Goal: Information Seeking & Learning: Learn about a topic

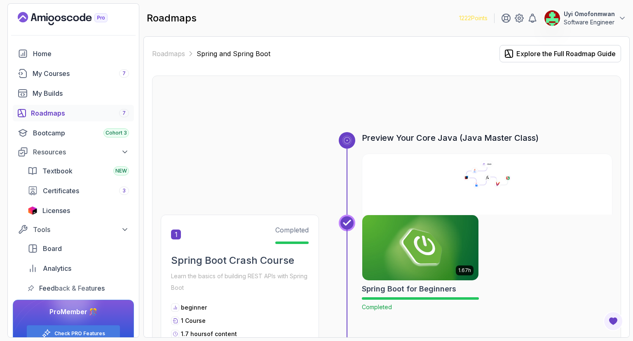
scroll to position [948, 0]
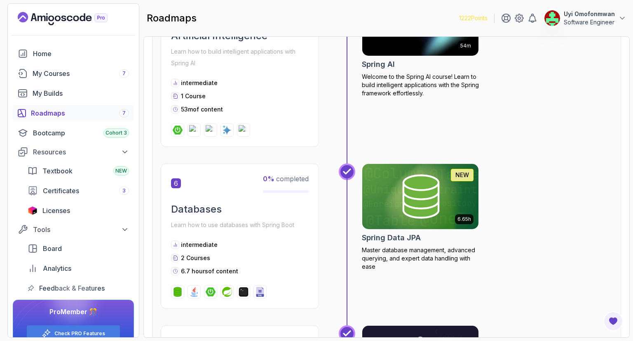
click at [545, 137] on div "54m Spring AI Welcome to the Spring AI course! Learn to build intelligent appli…" at bounding box center [487, 68] width 251 height 157
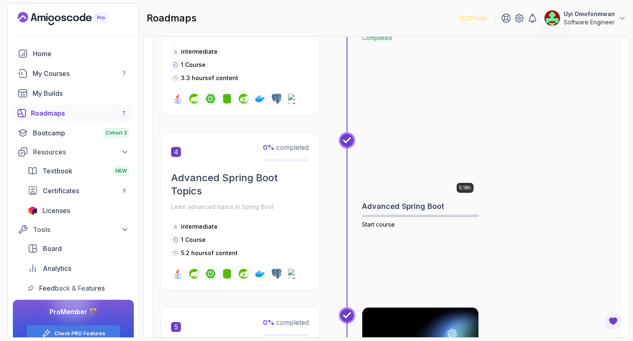
scroll to position [651, 0]
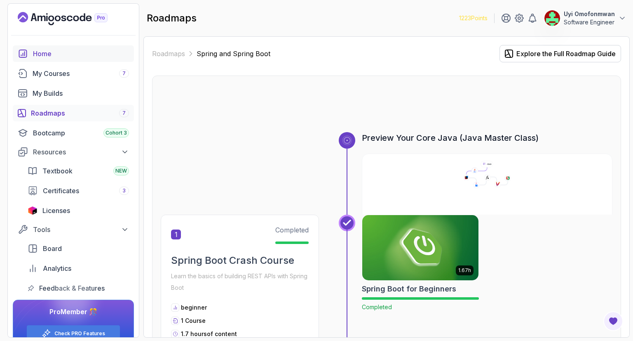
click at [48, 56] on div "Home" at bounding box center [81, 54] width 96 height 10
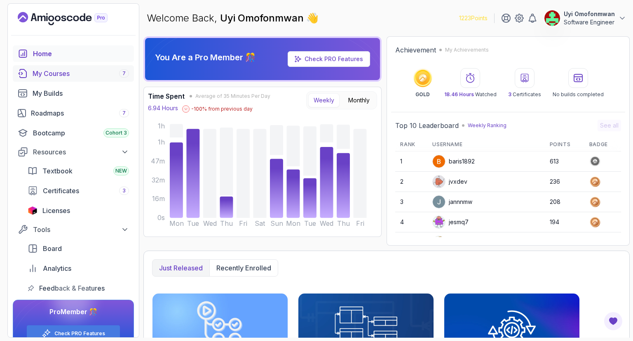
click at [65, 75] on div "My Courses 7" at bounding box center [81, 73] width 96 height 10
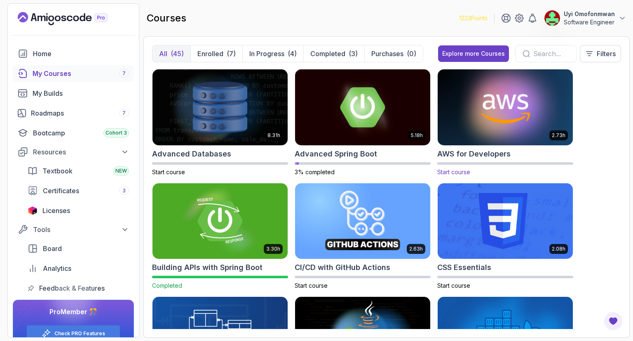
click at [510, 97] on img at bounding box center [506, 107] width 142 height 80
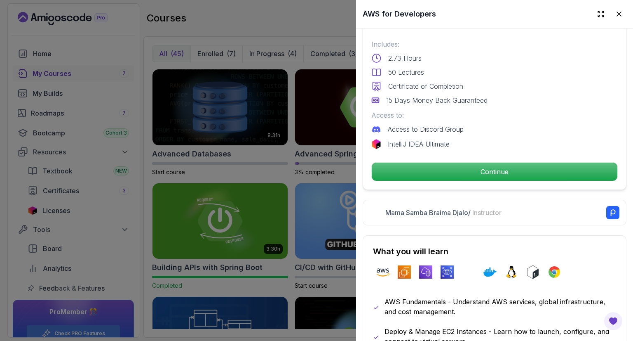
scroll to position [225, 0]
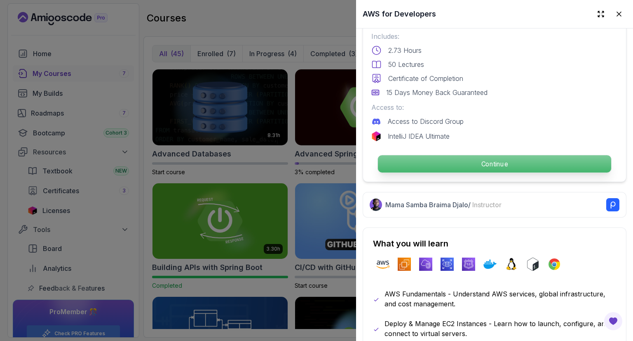
click at [518, 157] on p "Continue" at bounding box center [494, 163] width 233 height 17
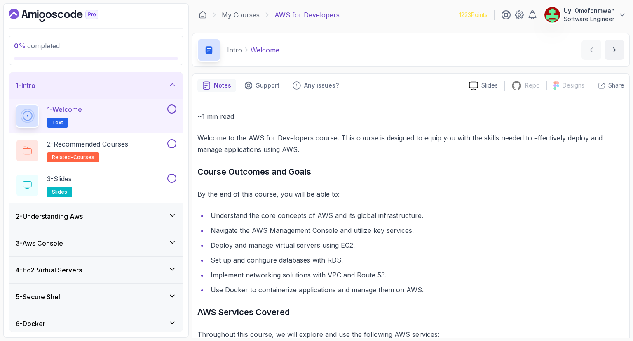
click at [58, 15] on icon "Dashboard" at bounding box center [54, 15] width 90 height 13
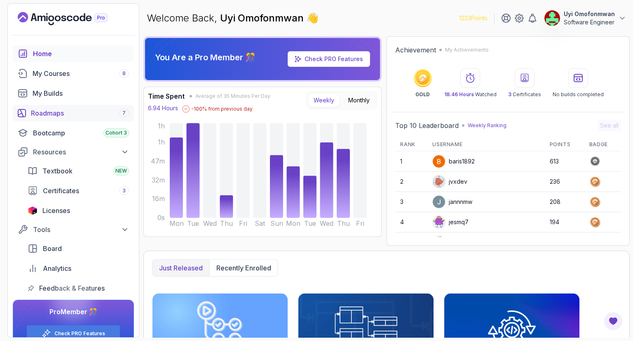
click at [75, 114] on div "Roadmaps 7" at bounding box center [80, 113] width 98 height 10
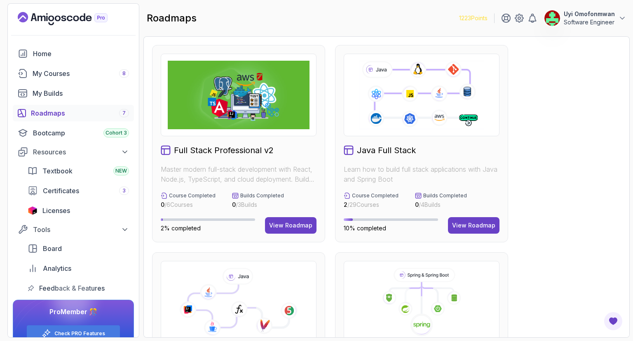
click at [42, 56] on div "Home" at bounding box center [81, 54] width 96 height 10
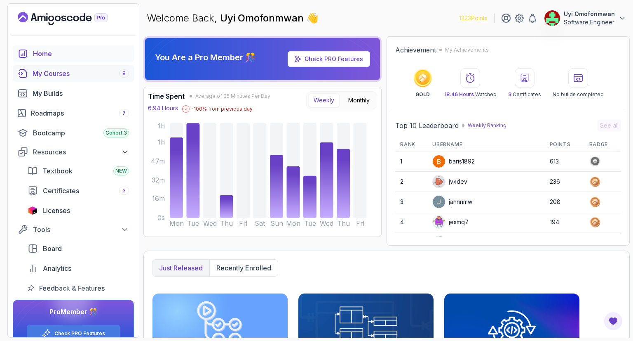
click at [40, 77] on div "My Courses 8" at bounding box center [81, 73] width 96 height 10
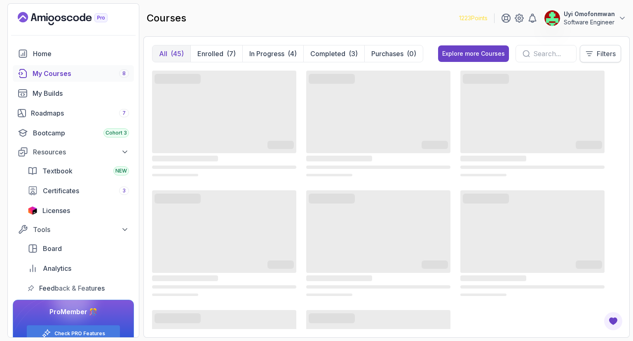
click at [600, 53] on p "Filters" at bounding box center [606, 54] width 19 height 10
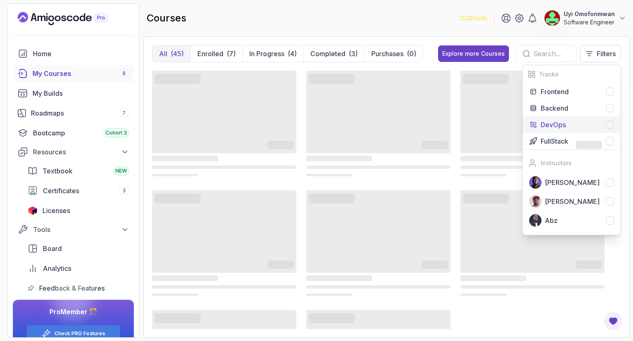
click at [609, 122] on div at bounding box center [610, 124] width 8 height 8
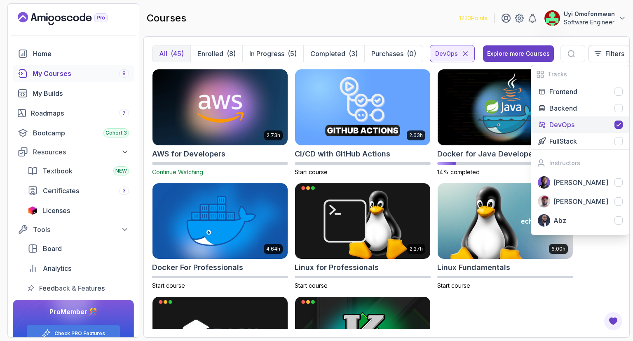
click at [611, 253] on div "2.73h AWS for Developers Continue Watching 2.63h CI/CD with GitHub Actions Star…" at bounding box center [386, 199] width 469 height 260
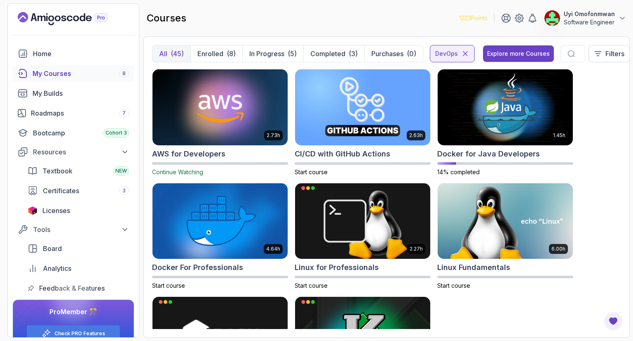
click at [541, 321] on div "2.73h AWS for Developers Continue Watching 2.63h CI/CD with GitHub Actions Star…" at bounding box center [386, 199] width 469 height 260
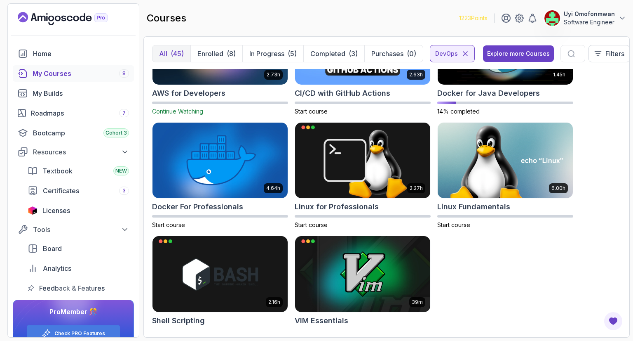
scroll to position [66, 0]
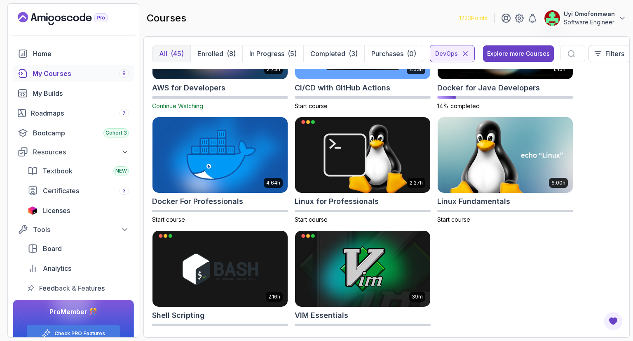
click at [554, 258] on div "2.73h AWS for Developers Continue Watching 2.63h CI/CD with GitHub Actions Star…" at bounding box center [386, 199] width 469 height 260
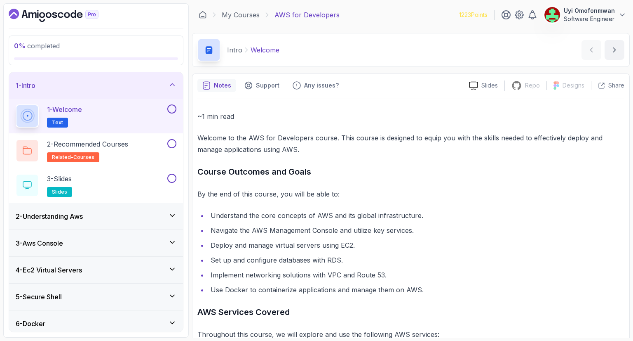
click at [370, 102] on div "~1 min read Welcome to the AWS for Developers course. This course is designed t…" at bounding box center [410, 269] width 427 height 340
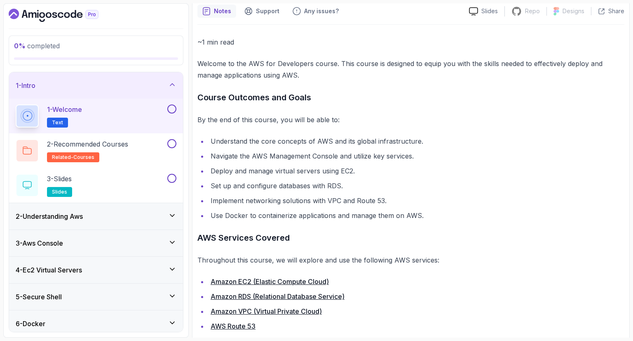
scroll to position [106, 0]
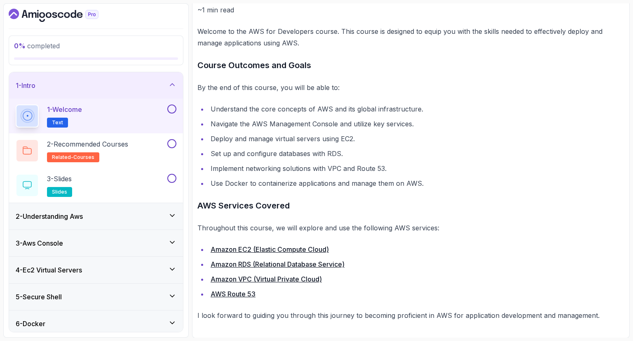
click at [170, 109] on button at bounding box center [171, 108] width 9 height 9
click at [134, 148] on div "2 - Recommended Courses related-courses" at bounding box center [91, 150] width 150 height 23
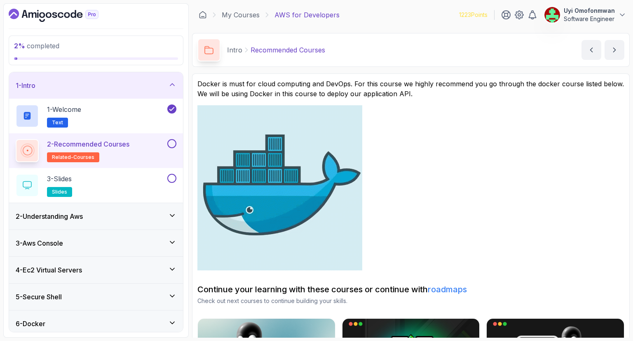
scroll to position [16, 0]
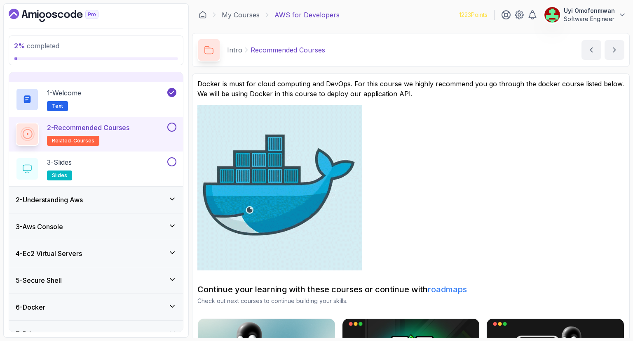
click at [388, 81] on p "Docker is must for cloud computing and DevOps. For this course we highly recomm…" at bounding box center [410, 89] width 427 height 20
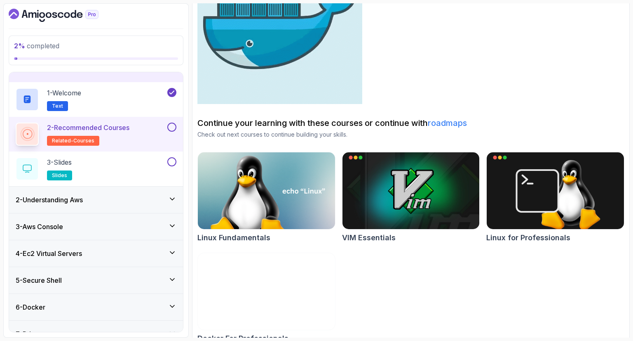
scroll to position [181, 0]
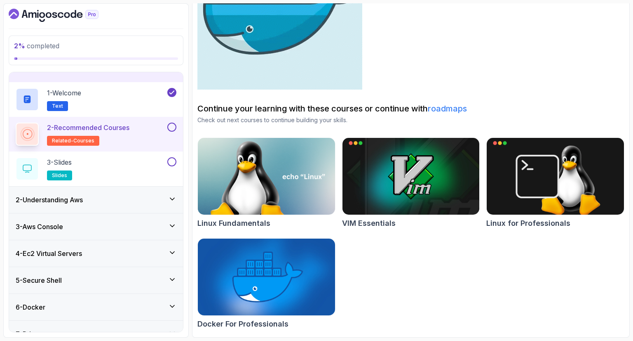
click at [176, 130] on div at bounding box center [171, 126] width 11 height 9
click at [172, 127] on button at bounding box center [171, 126] width 9 height 9
click at [170, 161] on button at bounding box center [171, 161] width 9 height 9
click at [156, 198] on div "2 - Understanding Aws" at bounding box center [96, 200] width 161 height 10
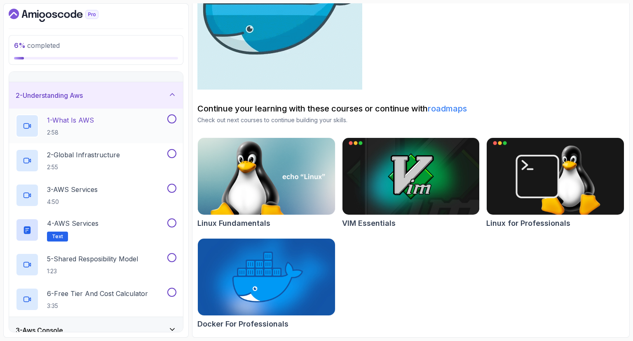
click at [81, 127] on h2 "1 - What Is AWS 2:58" at bounding box center [70, 125] width 47 height 21
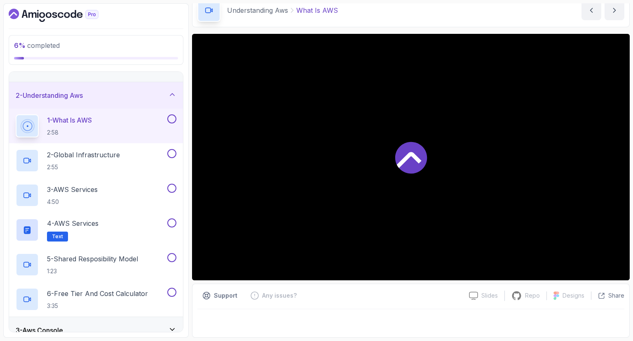
scroll to position [40, 0]
click at [104, 95] on div "2 - Understanding Aws" at bounding box center [96, 95] width 161 height 10
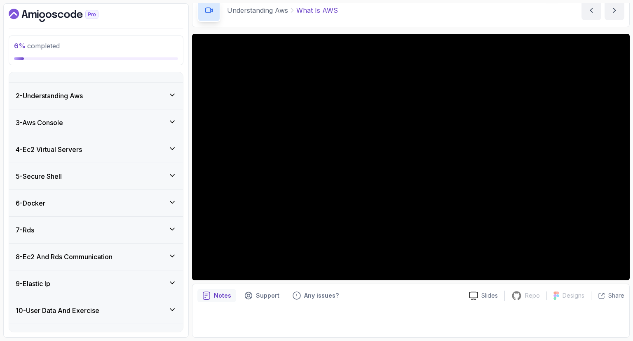
click at [109, 124] on div "3 - Aws Console" at bounding box center [96, 123] width 161 height 10
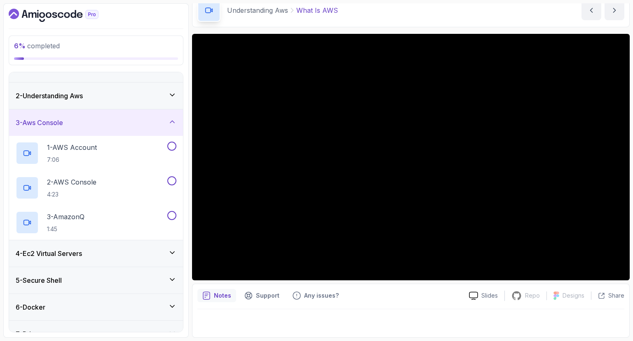
click at [109, 124] on div "3 - Aws Console" at bounding box center [96, 123] width 161 height 10
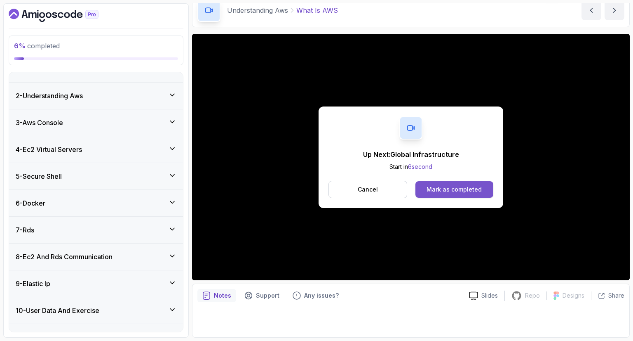
click at [449, 188] on div "Mark as completed" at bounding box center [454, 189] width 55 height 8
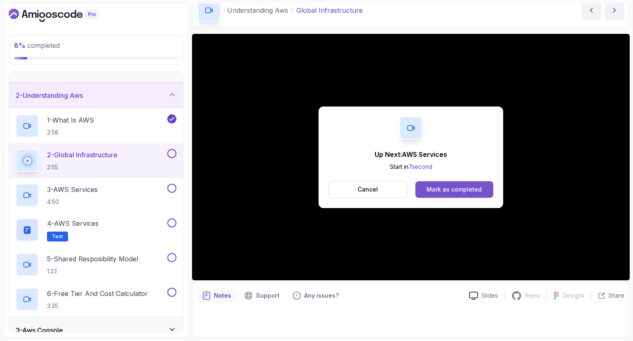
click at [435, 181] on button "Mark as completed" at bounding box center [455, 189] width 78 height 16
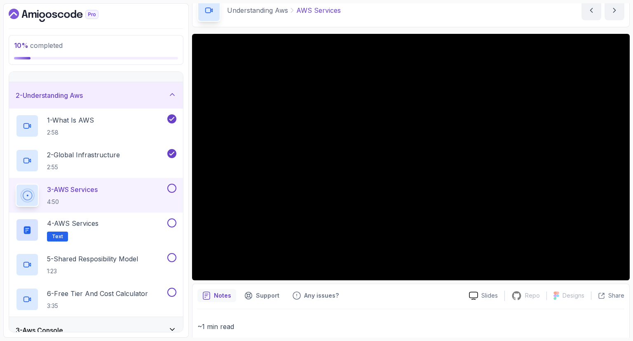
click at [127, 100] on div "2 - Understanding Aws" at bounding box center [96, 95] width 174 height 26
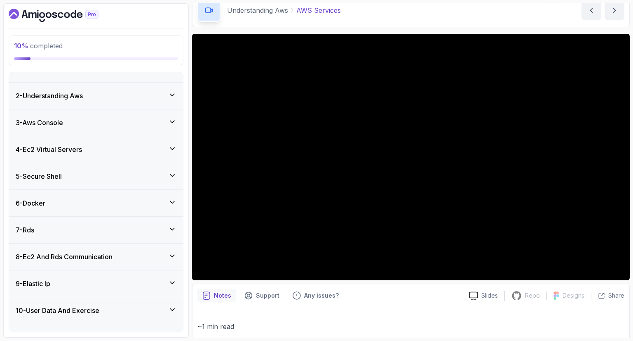
click at [150, 144] on div "4 - Ec2 Virtual Servers" at bounding box center [96, 149] width 161 height 10
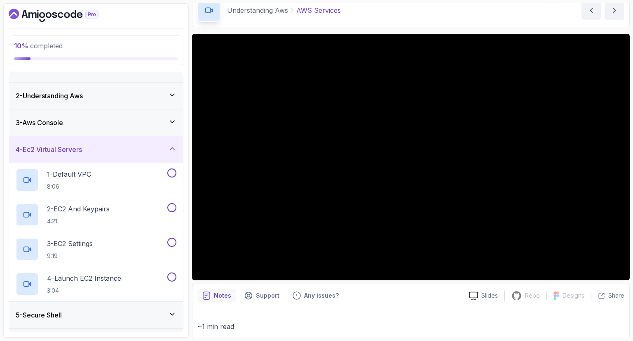
click at [150, 144] on div "4 - Ec2 Virtual Servers" at bounding box center [96, 149] width 161 height 10
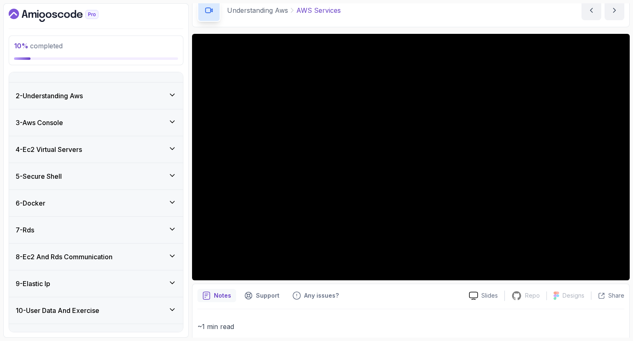
click at [158, 177] on div "5 - Secure Shell" at bounding box center [96, 176] width 161 height 10
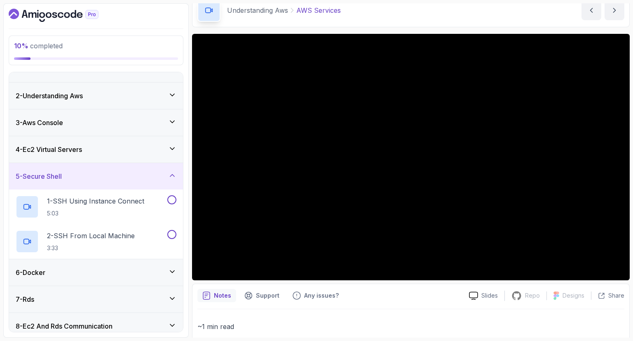
click at [158, 177] on div "5 - Secure Shell" at bounding box center [96, 176] width 161 height 10
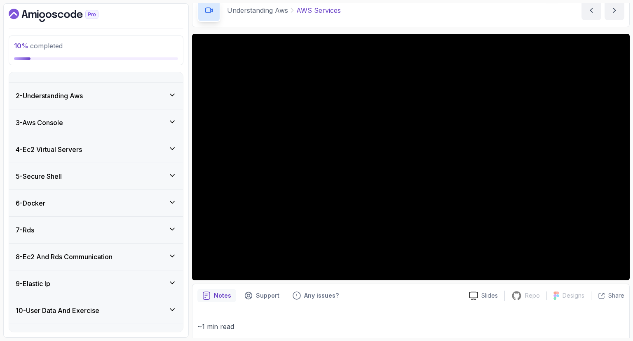
click at [149, 199] on div "6 - Docker" at bounding box center [96, 203] width 161 height 10
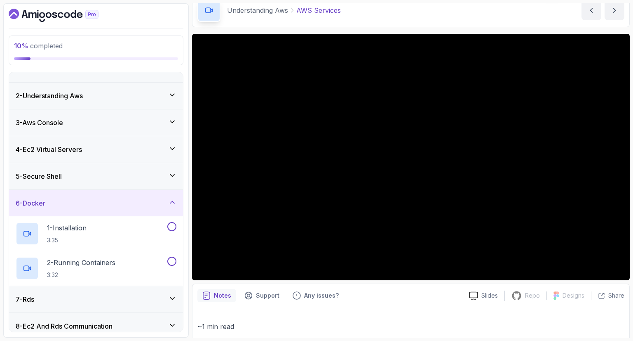
click at [149, 199] on div "6 - Docker" at bounding box center [96, 203] width 161 height 10
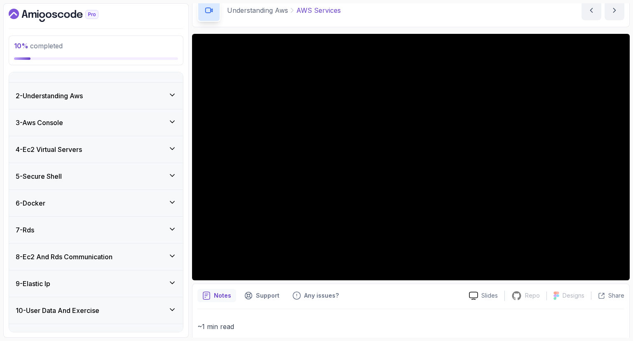
click at [152, 231] on div "7 - Rds" at bounding box center [96, 230] width 161 height 10
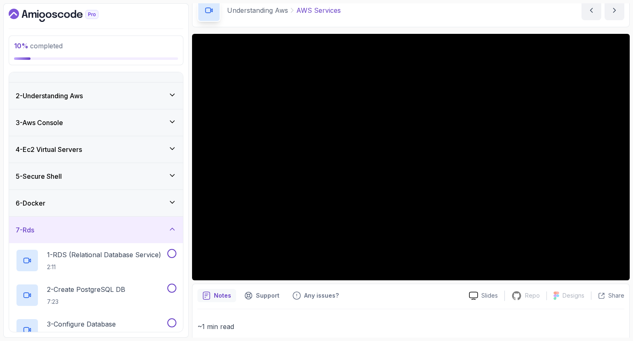
click at [152, 231] on div "7 - Rds" at bounding box center [96, 230] width 161 height 10
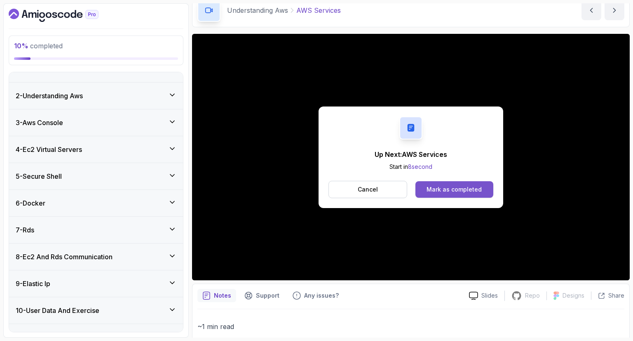
click at [445, 197] on button "Mark as completed" at bounding box center [455, 189] width 78 height 16
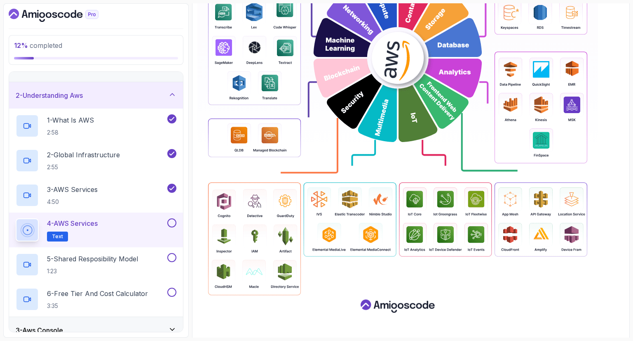
scroll to position [346, 0]
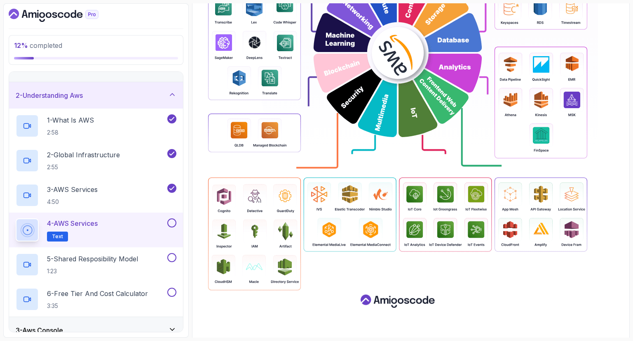
click at [171, 225] on button at bounding box center [171, 222] width 9 height 9
click at [102, 264] on h2 "5 - Shared Resposibility Model 1:23" at bounding box center [92, 264] width 91 height 21
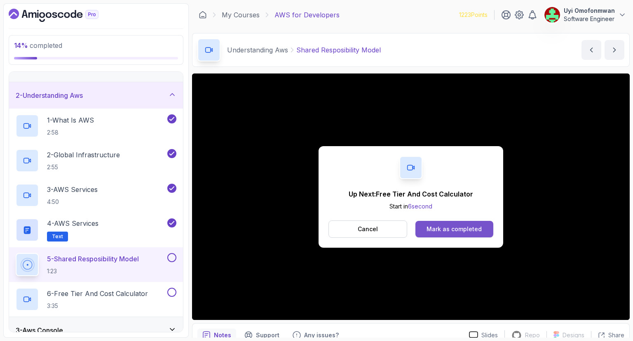
click at [452, 228] on div "Mark as completed" at bounding box center [454, 229] width 55 height 8
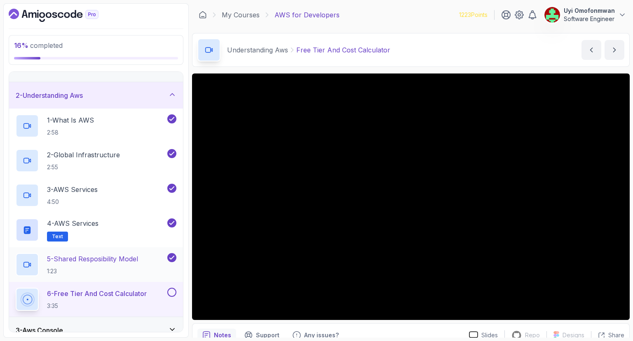
click at [92, 265] on h2 "5 - Shared Resposibility Model 1:23" at bounding box center [92, 264] width 91 height 21
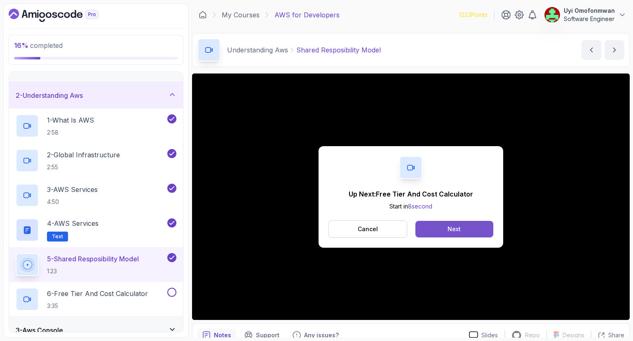
click at [450, 228] on div "Next" at bounding box center [454, 229] width 13 height 8
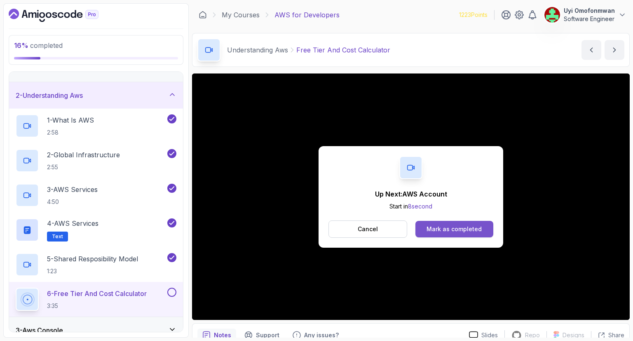
click at [451, 232] on div "Mark as completed" at bounding box center [454, 229] width 55 height 8
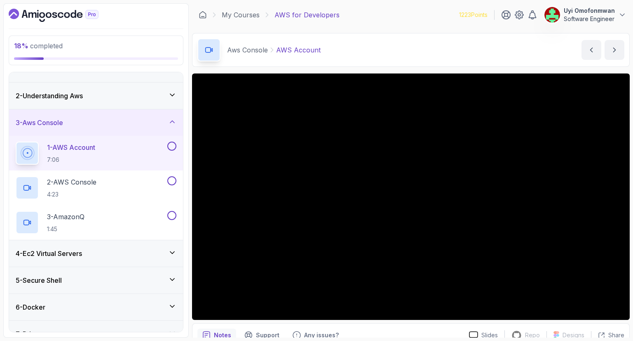
click at [172, 146] on button at bounding box center [171, 145] width 9 height 9
click at [120, 180] on div "2 - AWS Console 4:23" at bounding box center [91, 187] width 150 height 23
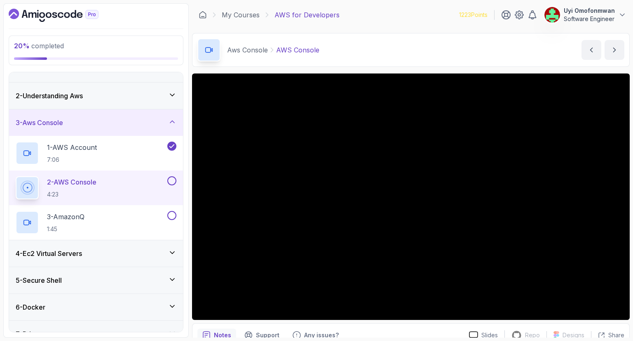
click at [108, 91] on div "2 - Understanding Aws" at bounding box center [96, 96] width 161 height 10
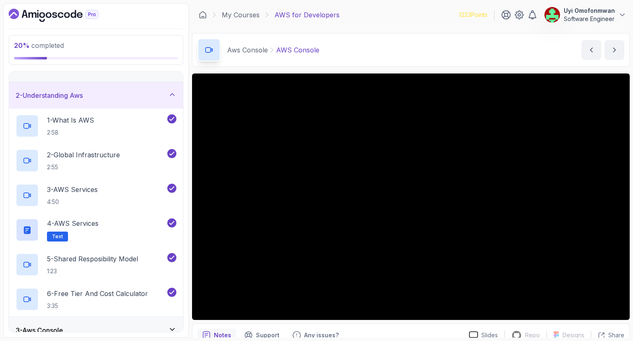
click at [108, 91] on div "2 - Understanding Aws" at bounding box center [96, 95] width 161 height 10
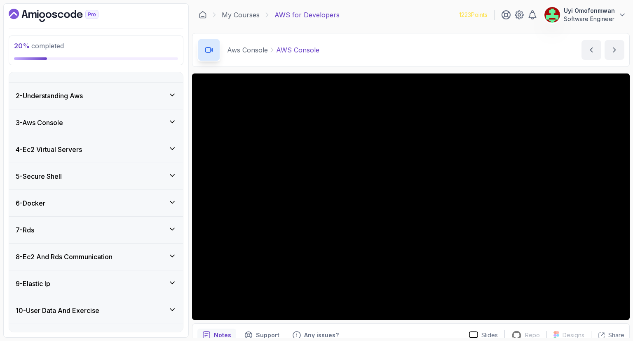
click at [119, 123] on div "3 - Aws Console" at bounding box center [96, 123] width 161 height 10
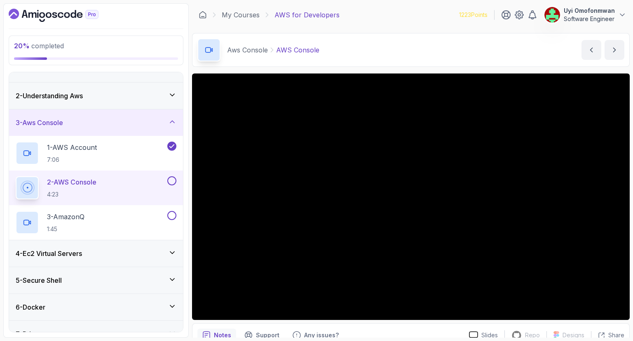
click at [146, 128] on div "3 - Aws Console" at bounding box center [96, 122] width 174 height 26
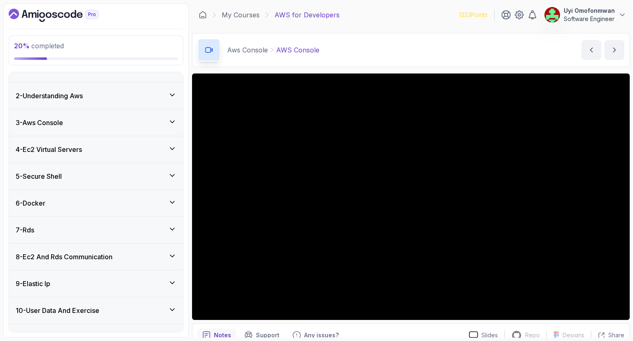
click at [165, 153] on div "4 - Ec2 Virtual Servers" at bounding box center [96, 149] width 161 height 10
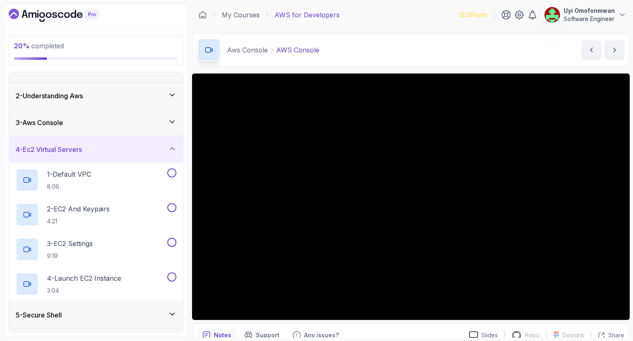
click at [164, 153] on div "4 - Ec2 Virtual Servers" at bounding box center [96, 149] width 161 height 10
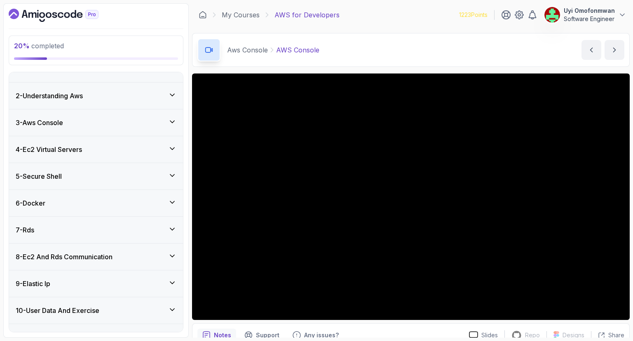
click at [166, 181] on div "5 - Secure Shell" at bounding box center [96, 176] width 174 height 26
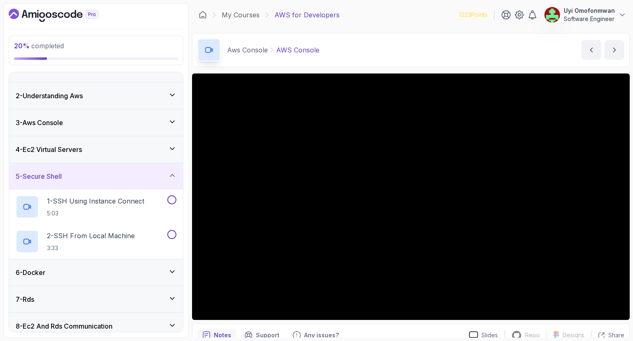
click at [165, 176] on div "5 - Secure Shell" at bounding box center [96, 176] width 161 height 10
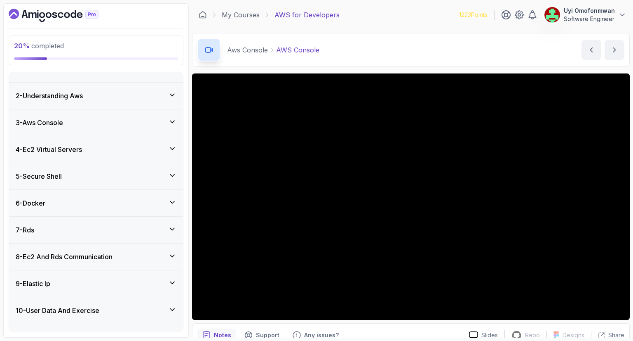
click at [162, 203] on div "6 - Docker" at bounding box center [96, 203] width 161 height 10
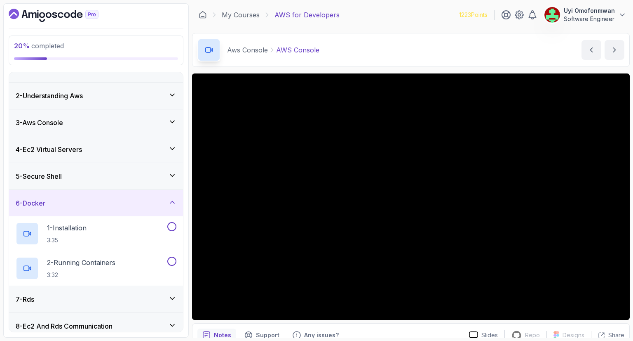
click at [162, 203] on div "6 - Docker" at bounding box center [96, 203] width 161 height 10
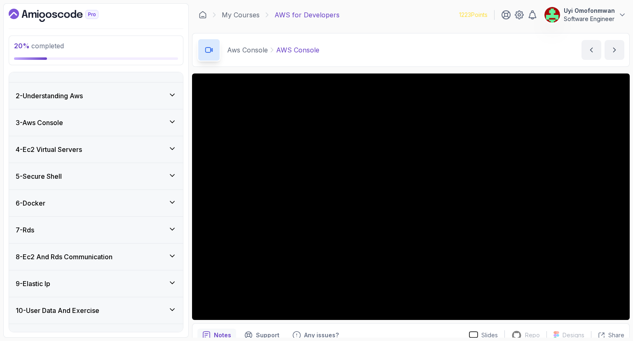
click at [113, 126] on div "3 - Aws Console" at bounding box center [96, 123] width 161 height 10
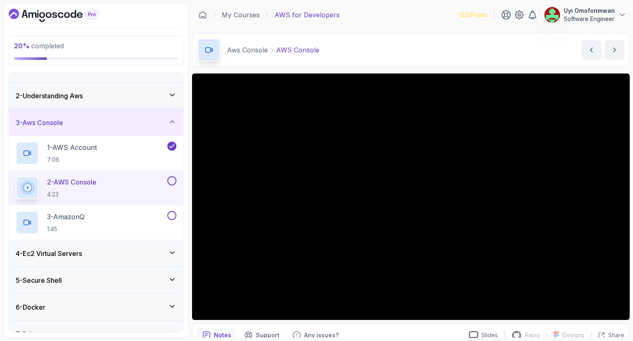
click at [175, 181] on button at bounding box center [171, 180] width 9 height 9
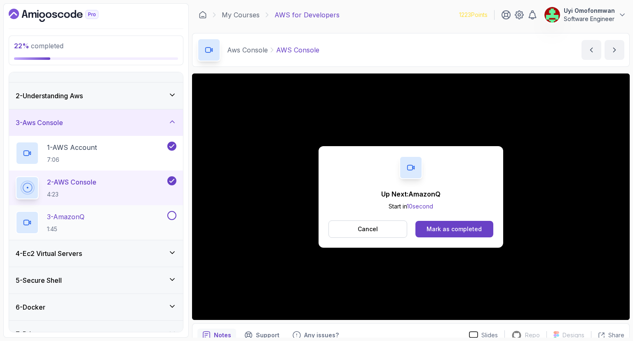
click at [113, 214] on div "3 - AmazonQ 1:45" at bounding box center [91, 222] width 150 height 23
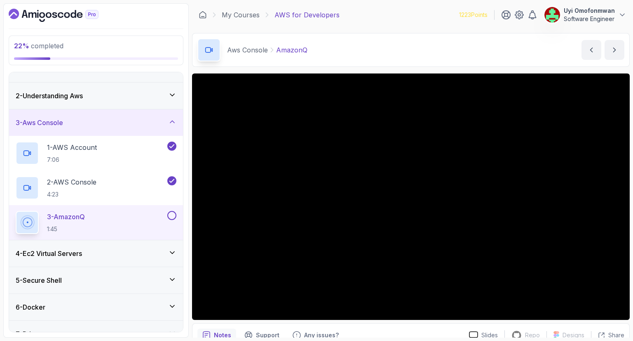
click at [94, 114] on div "3 - Aws Console" at bounding box center [96, 122] width 174 height 26
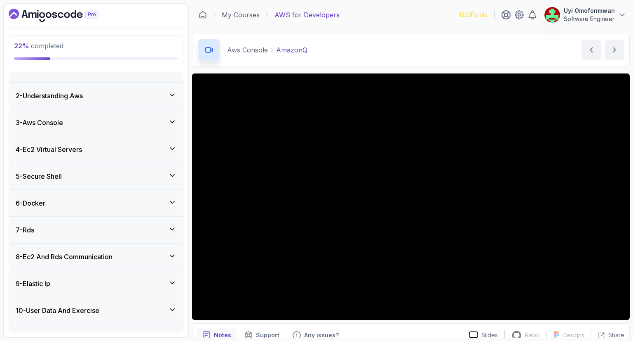
click at [116, 154] on div "4 - Ec2 Virtual Servers" at bounding box center [96, 149] width 174 height 26
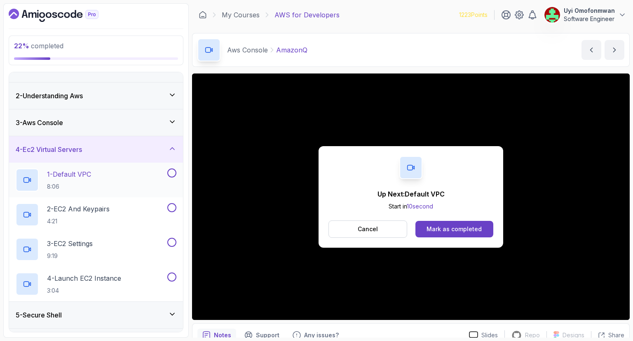
click at [82, 176] on p "1 - Default VPC" at bounding box center [69, 174] width 44 height 10
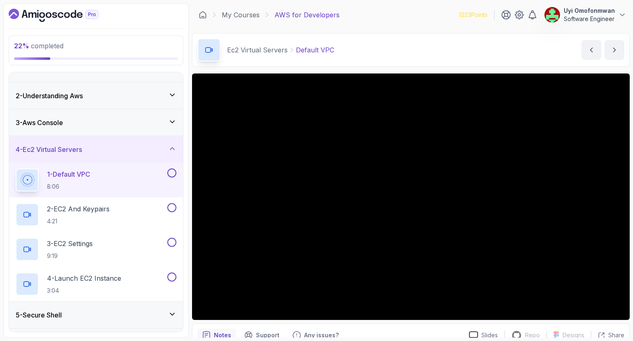
click at [87, 123] on div "3 - Aws Console" at bounding box center [96, 123] width 161 height 10
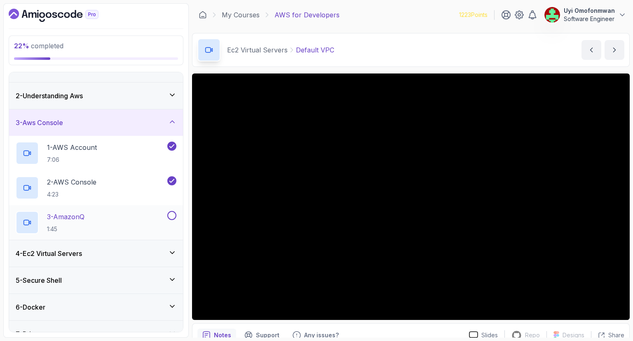
click at [176, 215] on button at bounding box center [171, 215] width 9 height 9
click at [153, 129] on div "3 - Aws Console" at bounding box center [96, 122] width 174 height 26
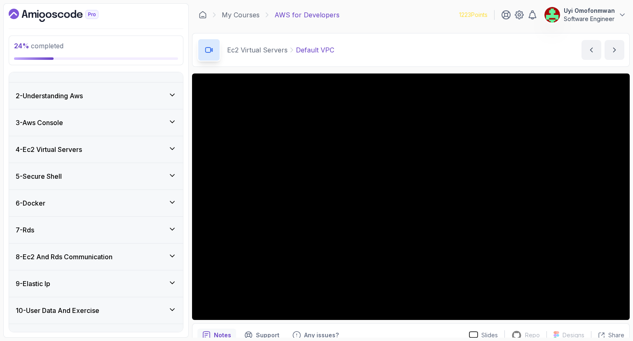
click at [146, 149] on div "4 - Ec2 Virtual Servers" at bounding box center [96, 149] width 161 height 10
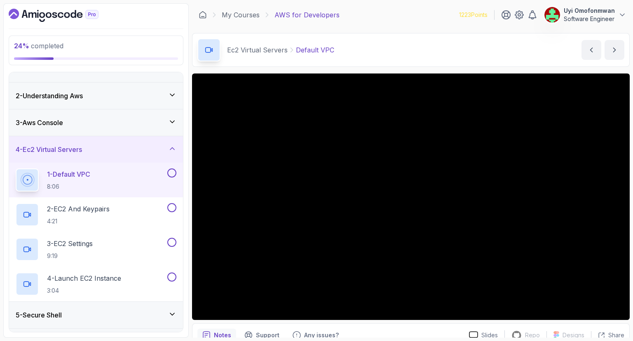
click at [126, 153] on div "4 - Ec2 Virtual Servers" at bounding box center [96, 149] width 161 height 10
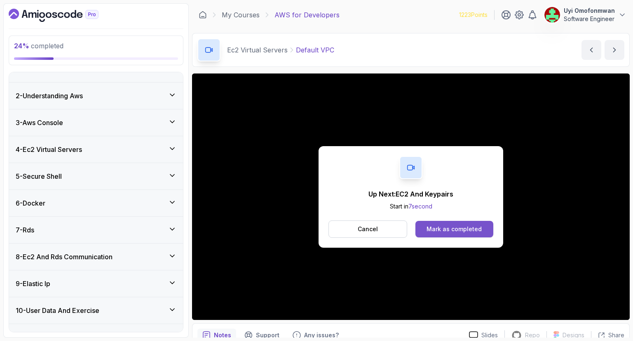
click at [446, 225] on div "Mark as completed" at bounding box center [454, 229] width 55 height 8
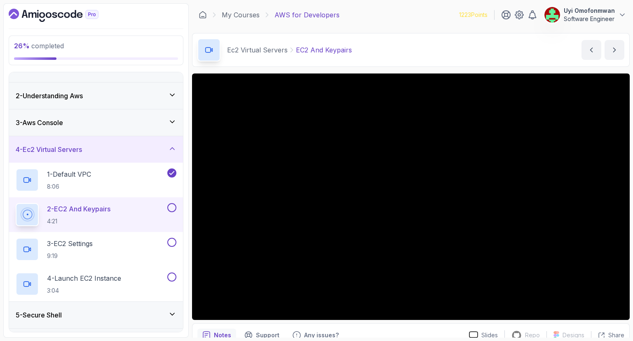
click at [143, 152] on div "4 - Ec2 Virtual Servers" at bounding box center [96, 149] width 161 height 10
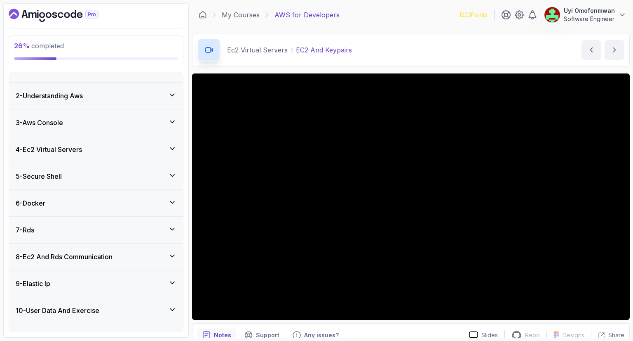
click at [124, 178] on div "5 - Secure Shell" at bounding box center [96, 176] width 161 height 10
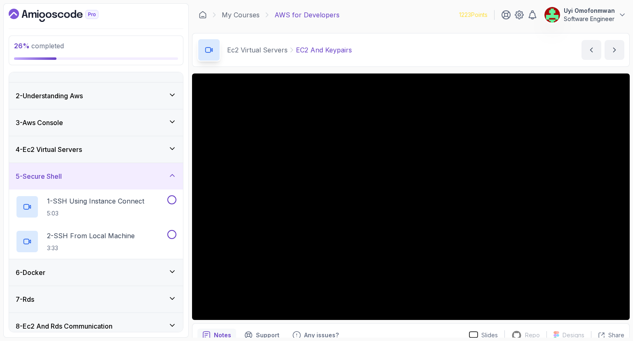
click at [124, 178] on div "5 - Secure Shell" at bounding box center [96, 176] width 161 height 10
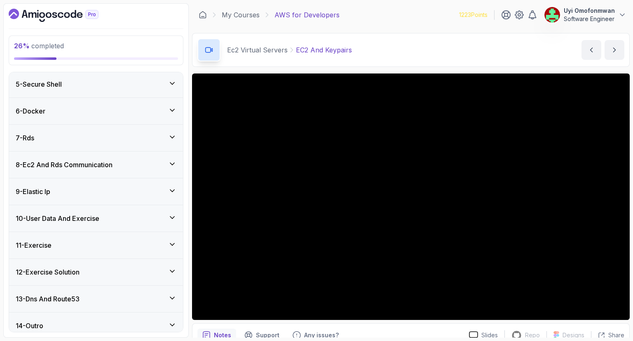
scroll to position [114, 0]
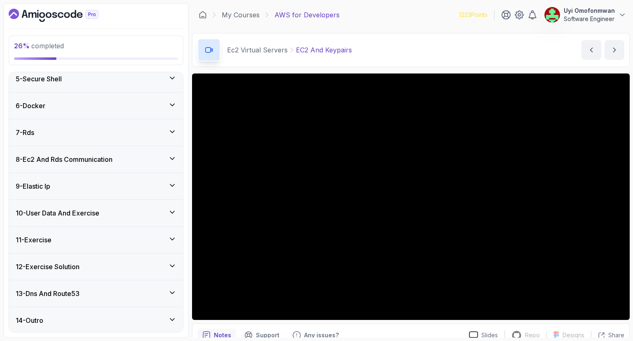
click at [99, 241] on div "11 - Exercise" at bounding box center [96, 240] width 161 height 10
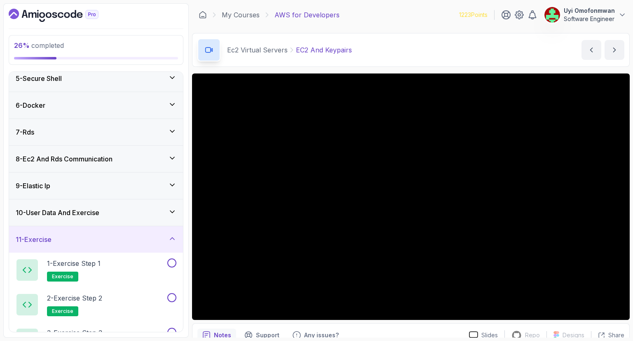
click at [98, 241] on div "11 - Exercise" at bounding box center [96, 239] width 161 height 10
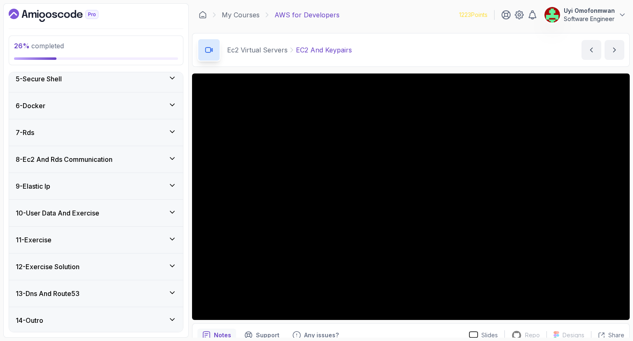
click at [101, 291] on div "13 - Dns And Route53" at bounding box center [96, 293] width 161 height 10
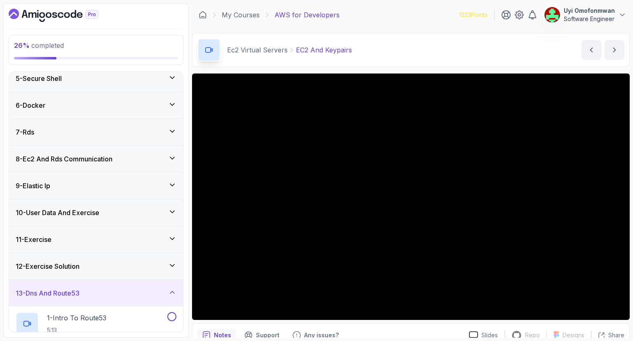
click at [101, 291] on div "13 - Dns And Route53" at bounding box center [96, 293] width 161 height 10
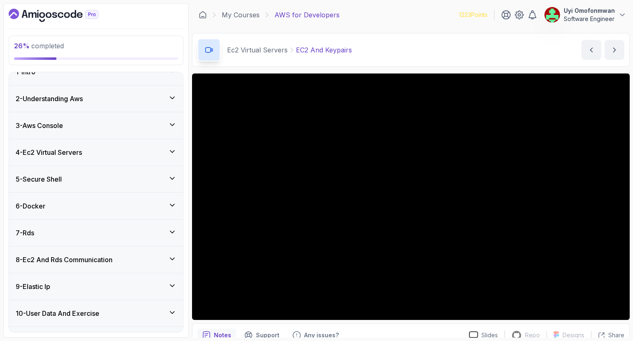
scroll to position [0, 0]
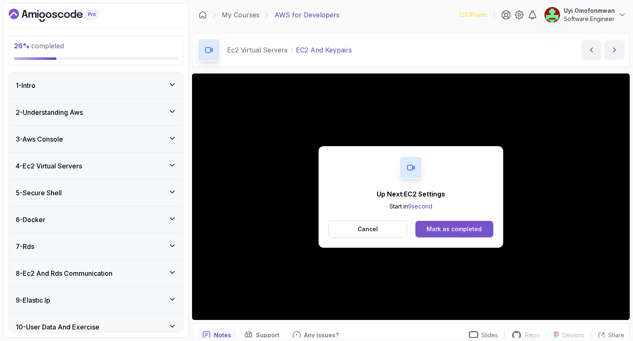
click at [458, 228] on div "Mark as completed" at bounding box center [454, 229] width 55 height 8
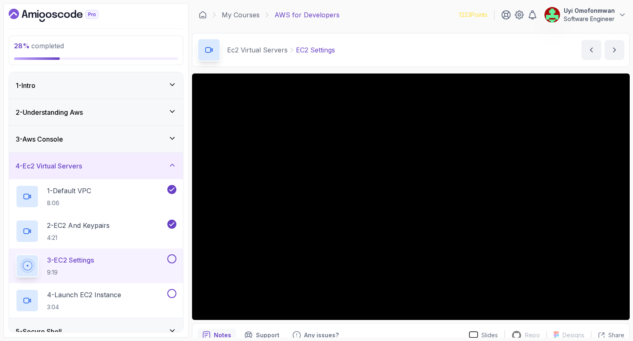
click at [96, 163] on div "4 - Ec2 Virtual Servers" at bounding box center [96, 166] width 161 height 10
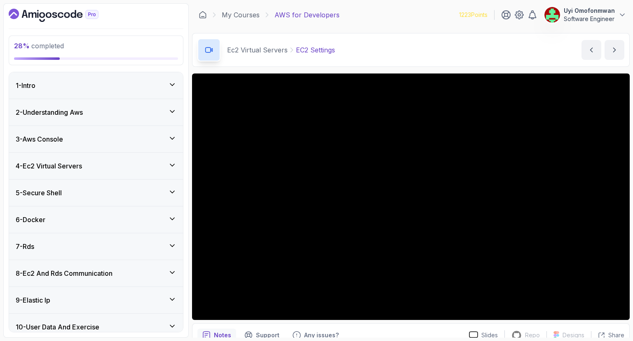
click at [71, 192] on div "5 - Secure Shell" at bounding box center [96, 193] width 161 height 10
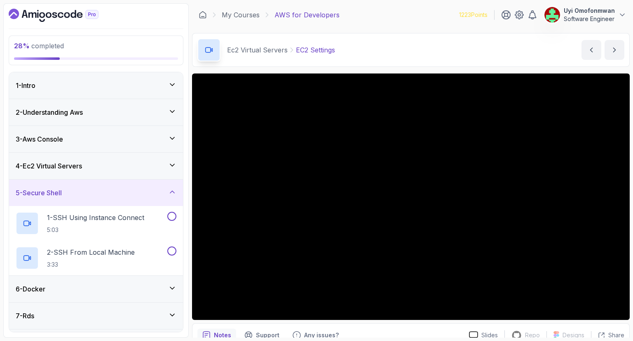
click at [71, 192] on div "5 - Secure Shell" at bounding box center [96, 193] width 161 height 10
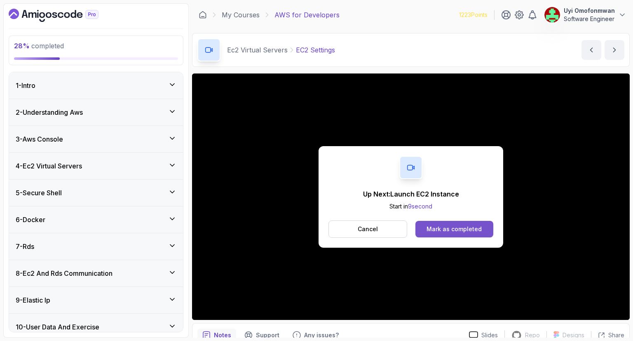
click at [466, 231] on div "Mark as completed" at bounding box center [454, 229] width 55 height 8
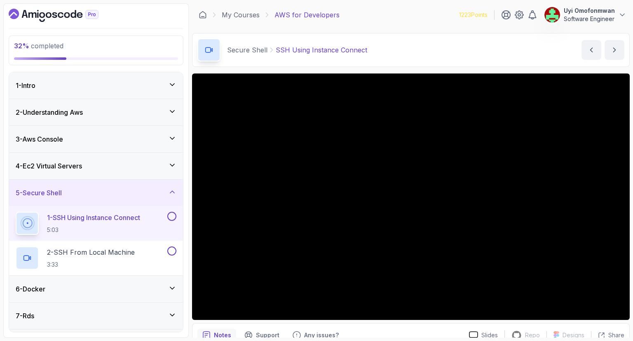
click at [51, 170] on div "4 - Ec2 Virtual Servers" at bounding box center [96, 166] width 174 height 26
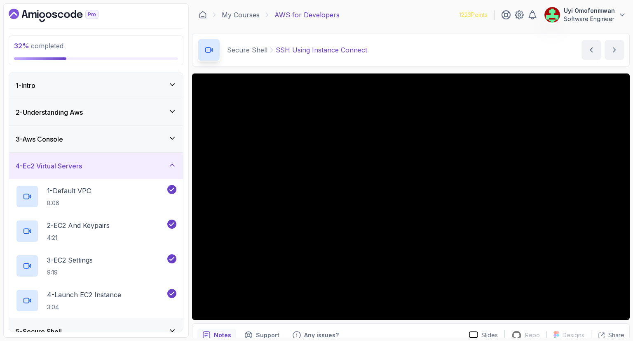
click at [51, 170] on div "4 - Ec2 Virtual Servers" at bounding box center [96, 166] width 174 height 26
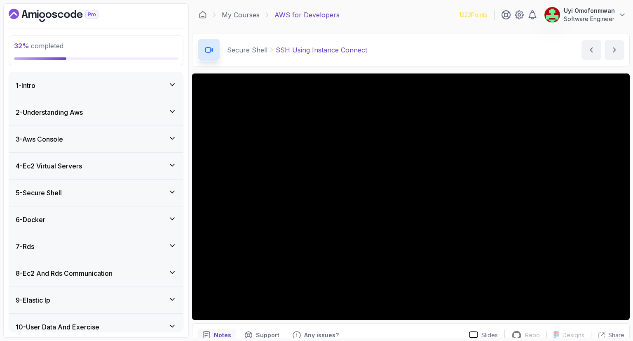
click at [92, 186] on div "5 - Secure Shell" at bounding box center [96, 192] width 174 height 26
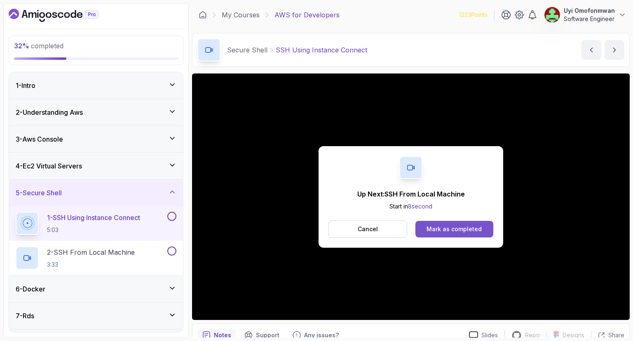
click at [438, 230] on div "Mark as completed" at bounding box center [454, 229] width 55 height 8
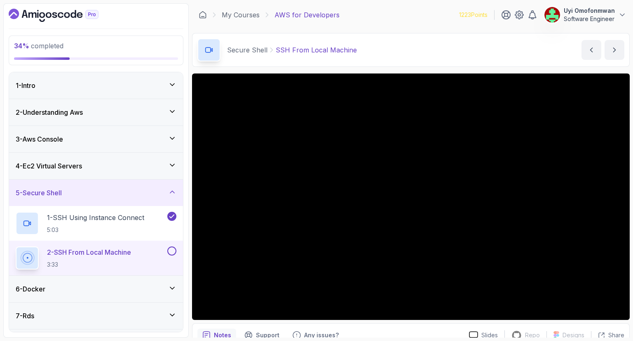
click at [170, 188] on icon at bounding box center [172, 192] width 8 height 8
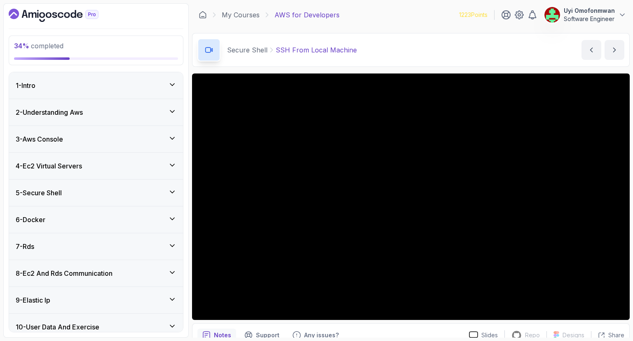
click at [121, 227] on div "6 - Docker" at bounding box center [96, 219] width 174 height 26
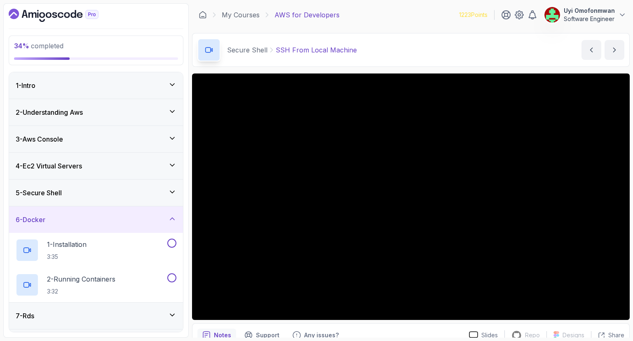
click at [121, 227] on div "6 - Docker" at bounding box center [96, 219] width 174 height 26
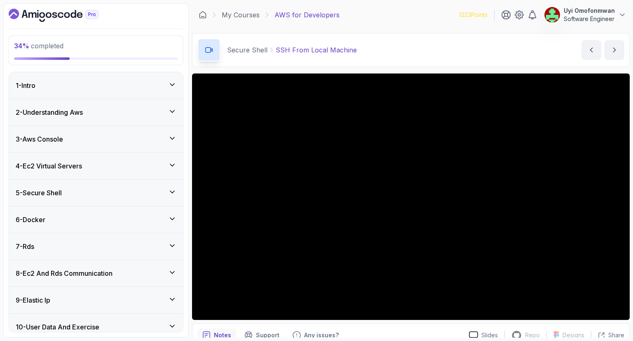
click at [111, 254] on div "7 - Rds" at bounding box center [96, 246] width 174 height 26
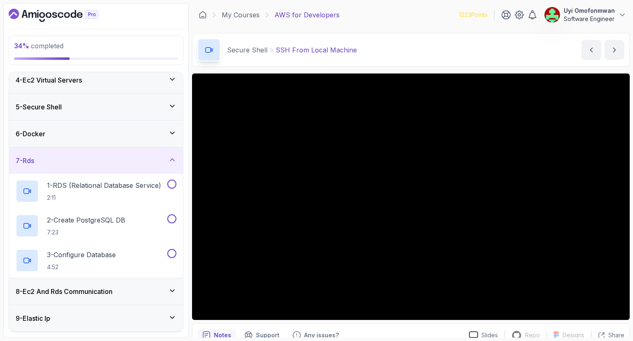
scroll to position [86, 0]
click at [64, 155] on div "7 - Rds" at bounding box center [96, 160] width 161 height 10
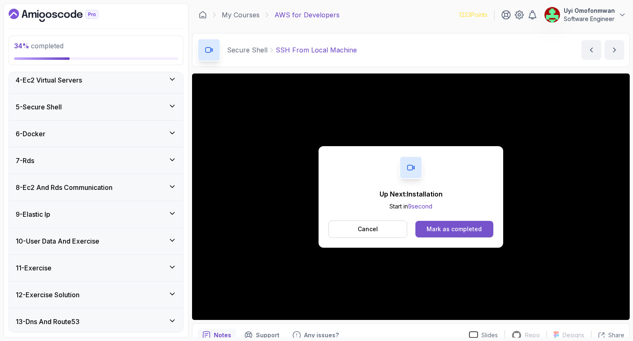
click at [457, 230] on div "Mark as completed" at bounding box center [454, 229] width 55 height 8
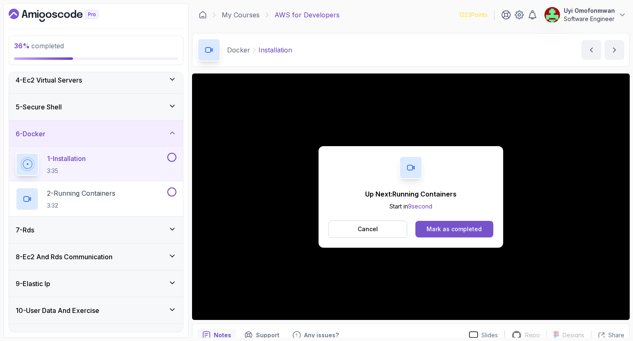
click at [444, 236] on button "Mark as completed" at bounding box center [455, 229] width 78 height 16
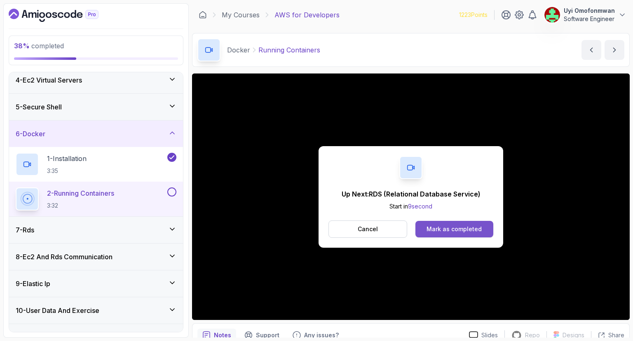
click at [440, 231] on div "Mark as completed" at bounding box center [454, 229] width 55 height 8
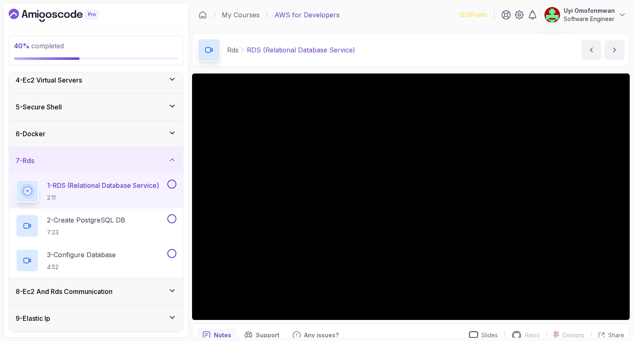
click at [87, 158] on div "7 - Rds" at bounding box center [96, 160] width 161 height 10
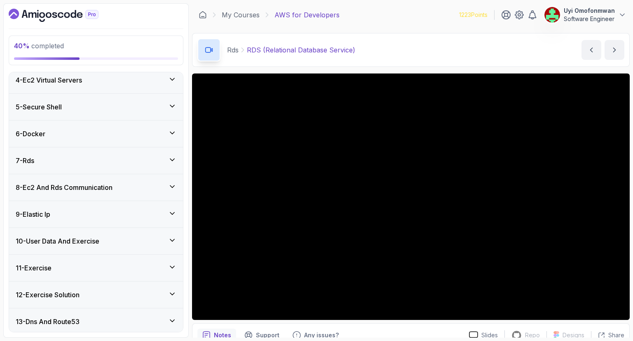
click at [110, 165] on div "7 - Rds" at bounding box center [96, 160] width 174 height 26
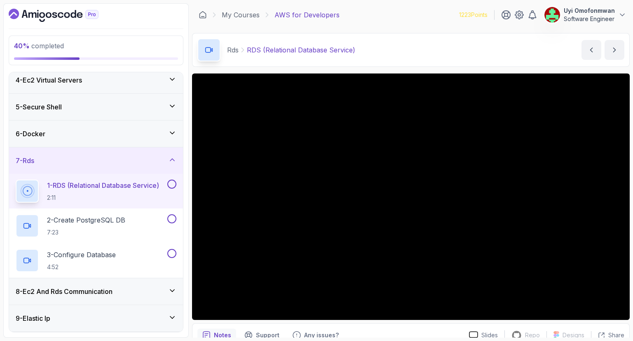
click at [110, 165] on div "7 - Rds" at bounding box center [96, 160] width 174 height 26
